Goal: Task Accomplishment & Management: Use online tool/utility

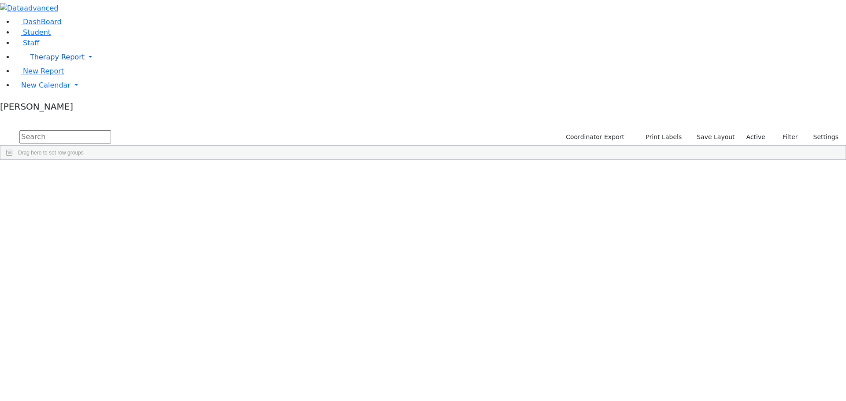
click at [70, 66] on link "Therapy Report" at bounding box center [430, 57] width 832 height 18
click at [39, 89] on span "New Calendar" at bounding box center [45, 85] width 49 height 8
click at [61, 118] on span "Teacher Report" at bounding box center [47, 113] width 53 height 8
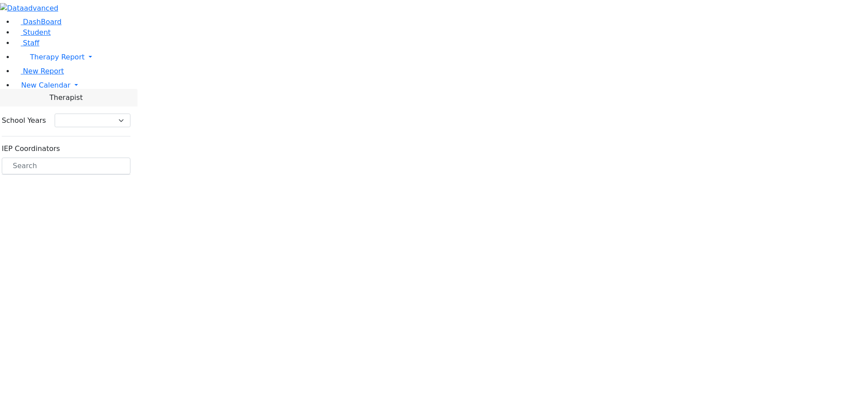
select select "212"
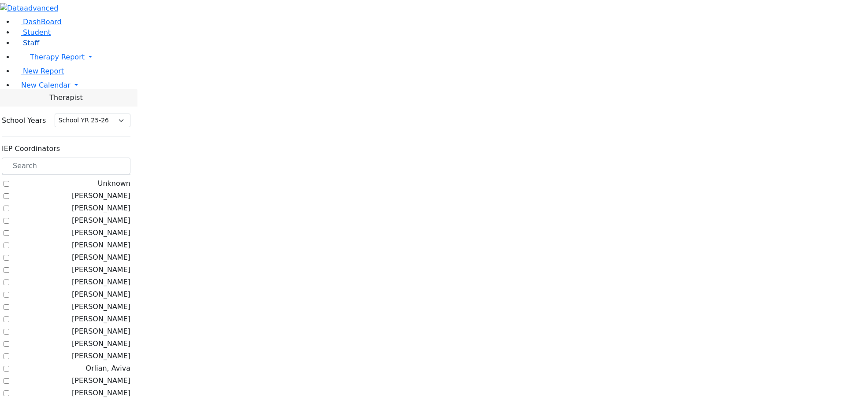
click at [26, 47] on span "Staff" at bounding box center [31, 43] width 16 height 8
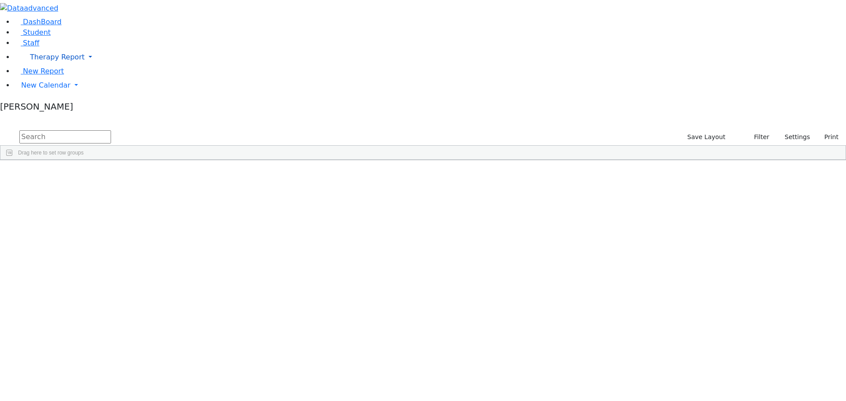
click at [36, 61] on span "Therapy Report" at bounding box center [57, 57] width 55 height 8
click at [38, 90] on span "Calendar" at bounding box center [44, 86] width 32 height 8
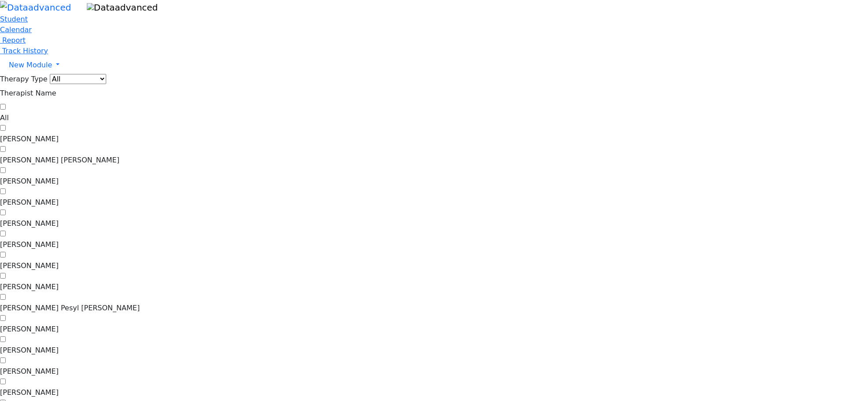
scroll to position [220, 0]
checkbox input "true"
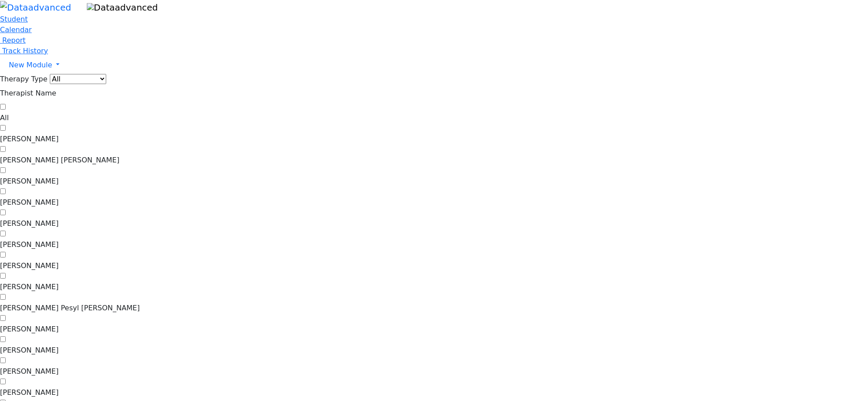
click at [159, 197] on label "[PERSON_NAME]" at bounding box center [423, 202] width 846 height 11
click at [6, 189] on input "[PERSON_NAME]" at bounding box center [3, 192] width 6 height 6
checkbox input "true"
click at [28, 23] on span "Student" at bounding box center [14, 19] width 28 height 8
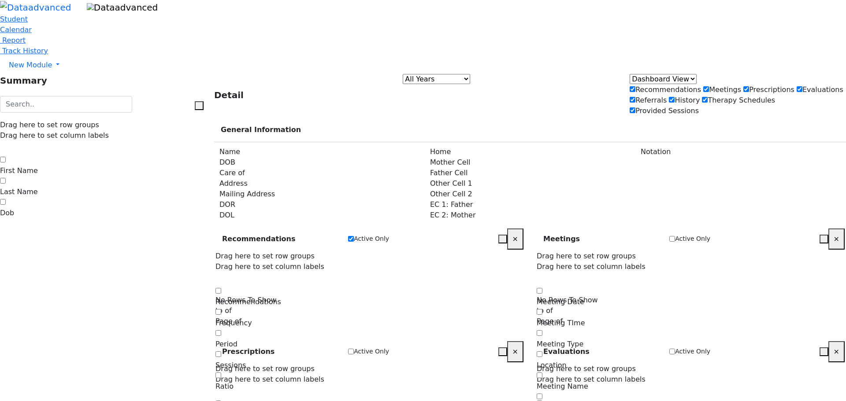
scroll to position [4442, 0]
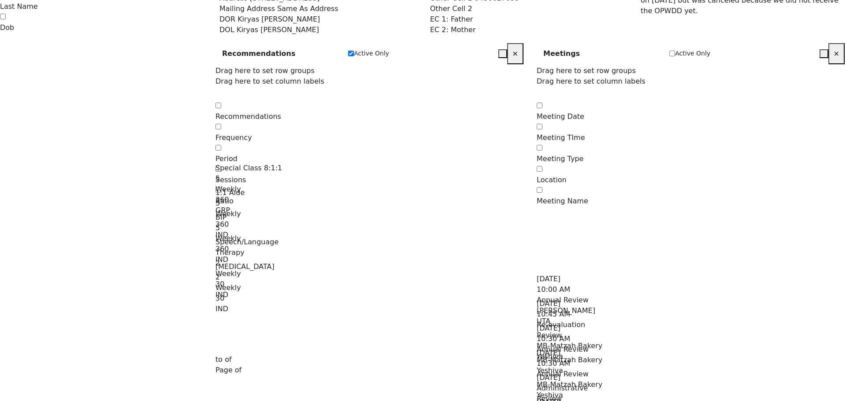
scroll to position [220, 0]
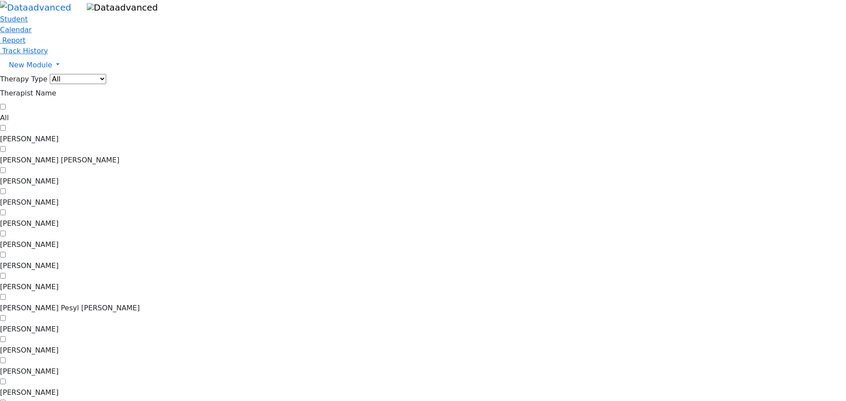
scroll to position [264, 0]
checkbox input "true"
